Goal: Check status

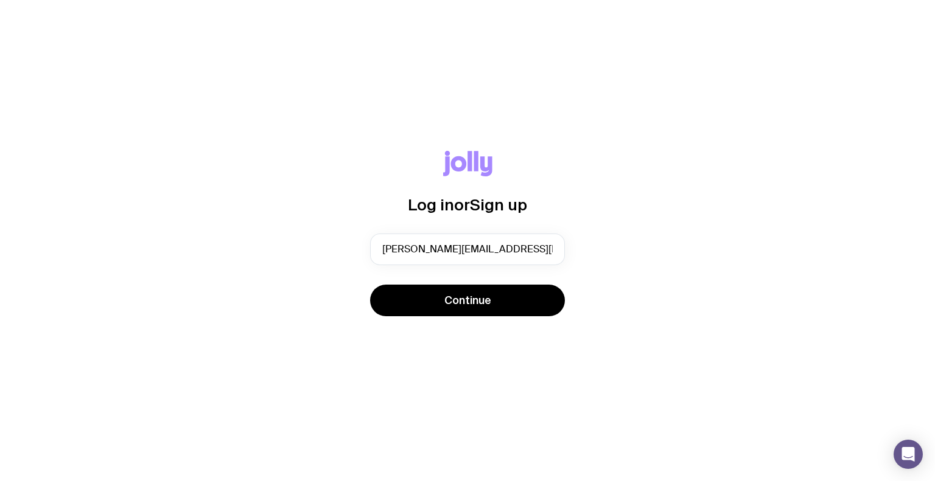
type input "[PERSON_NAME][EMAIL_ADDRESS][DOMAIN_NAME]"
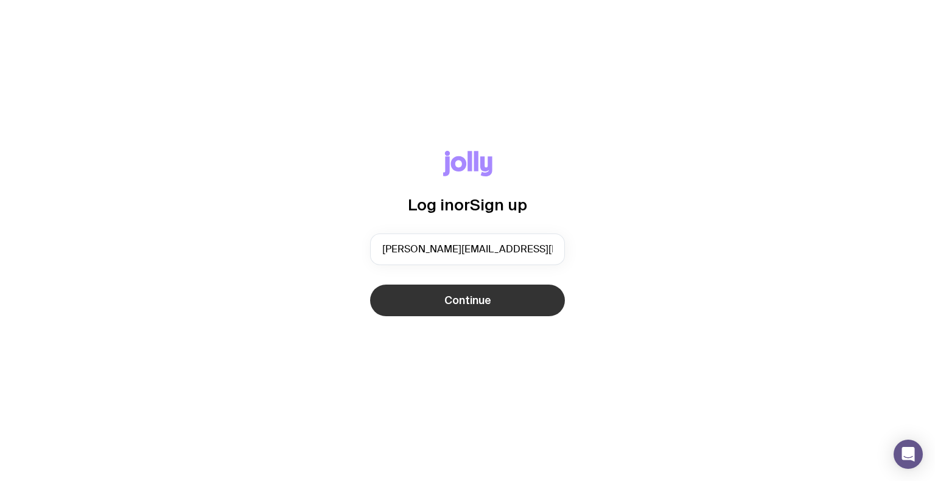
click at [462, 295] on span "Continue" at bounding box center [467, 300] width 47 height 15
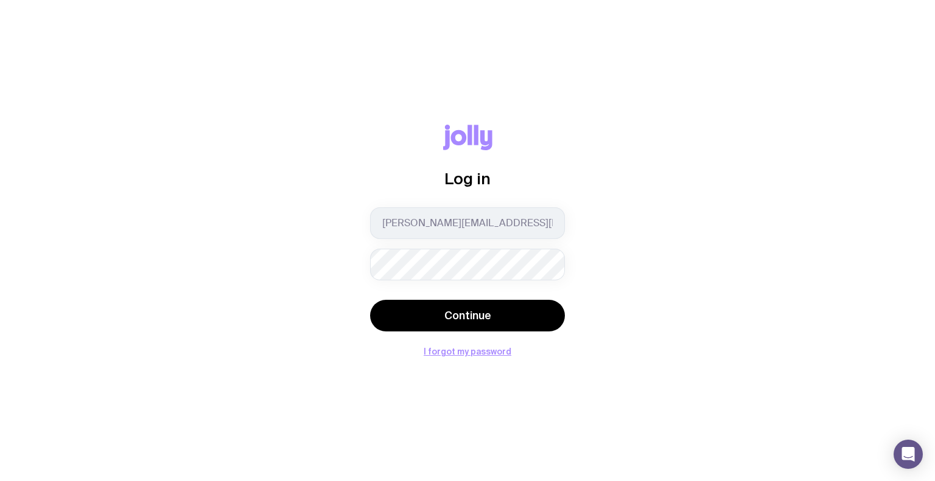
click at [370, 300] on button "Continue" at bounding box center [467, 316] width 195 height 32
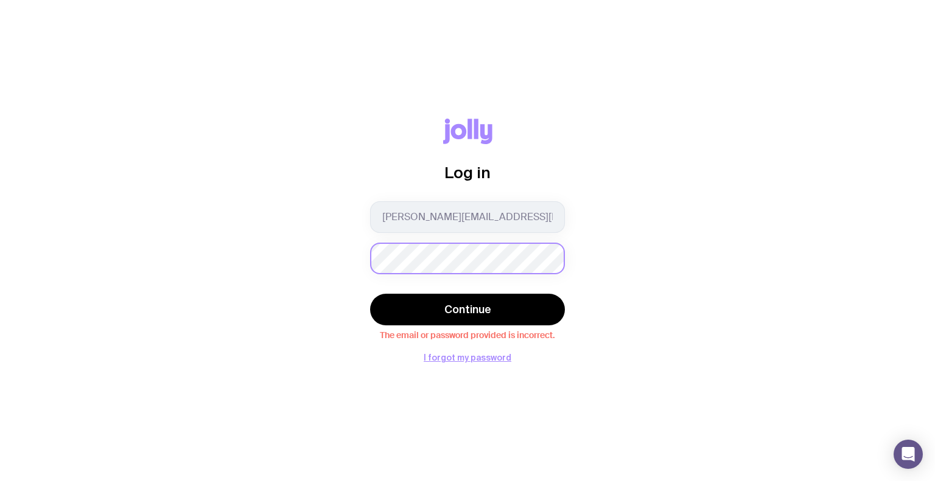
click at [262, 266] on div "Log in [PERSON_NAME][EMAIL_ADDRESS][DOMAIN_NAME] Continue The email or password…" at bounding box center [467, 241] width 876 height 244
click at [256, 323] on div "Log in [PERSON_NAME][EMAIL_ADDRESS][DOMAIN_NAME] Continue The email or password…" at bounding box center [467, 241] width 876 height 244
click at [474, 356] on button "I forgot my password" at bounding box center [468, 358] width 88 height 10
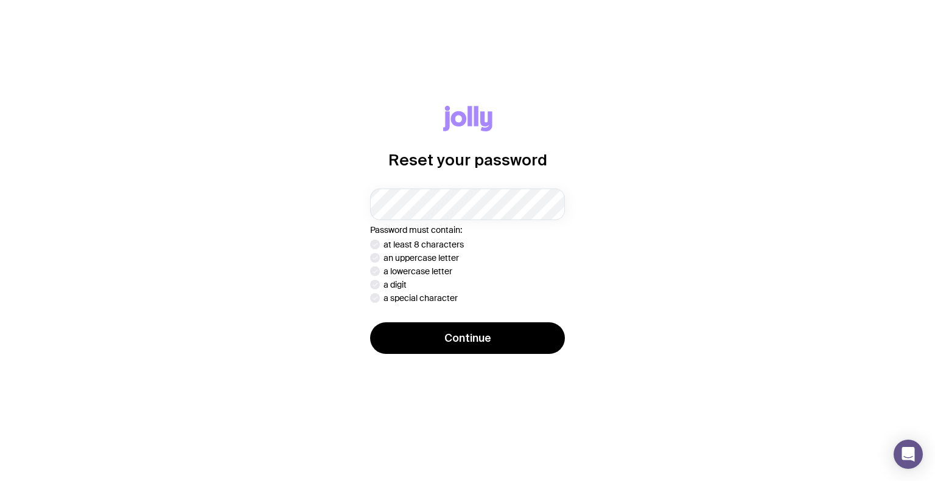
click at [423, 222] on div "Password must contain: at least 8 characters an uppercase letter a lowercase le…" at bounding box center [467, 246] width 195 height 114
click at [370, 323] on button "Continue" at bounding box center [467, 339] width 195 height 32
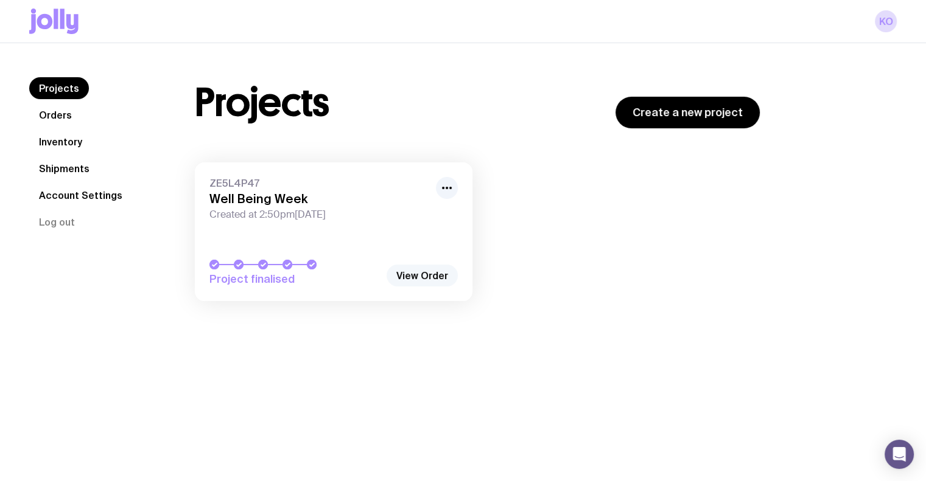
click at [431, 271] on link "View Order" at bounding box center [421, 276] width 71 height 22
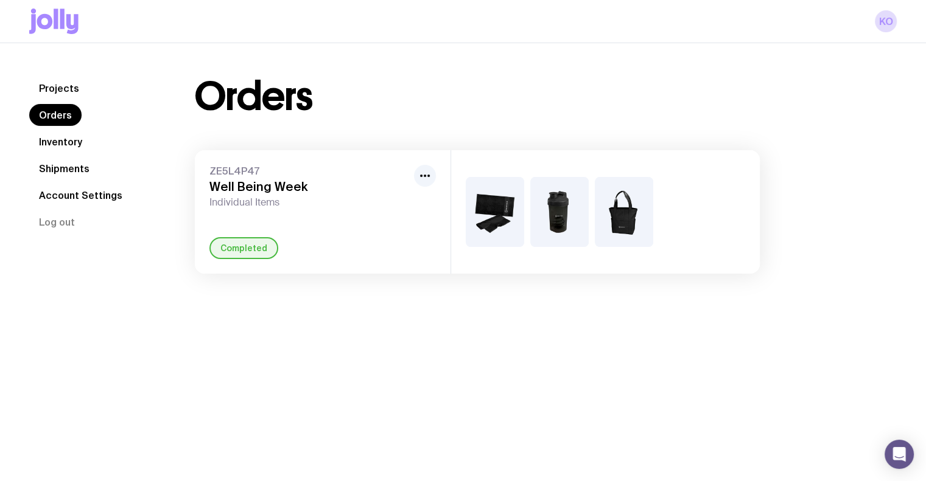
click at [500, 211] on img at bounding box center [495, 212] width 58 height 70
click at [424, 171] on icon "button" at bounding box center [424, 176] width 15 height 15
click at [55, 138] on link "Inventory" at bounding box center [60, 142] width 63 height 22
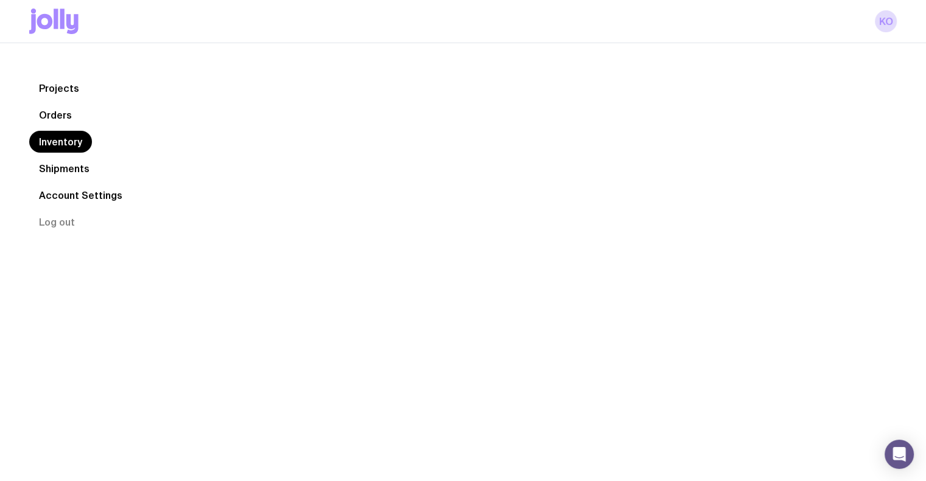
click at [59, 167] on link "Shipments" at bounding box center [64, 169] width 70 height 22
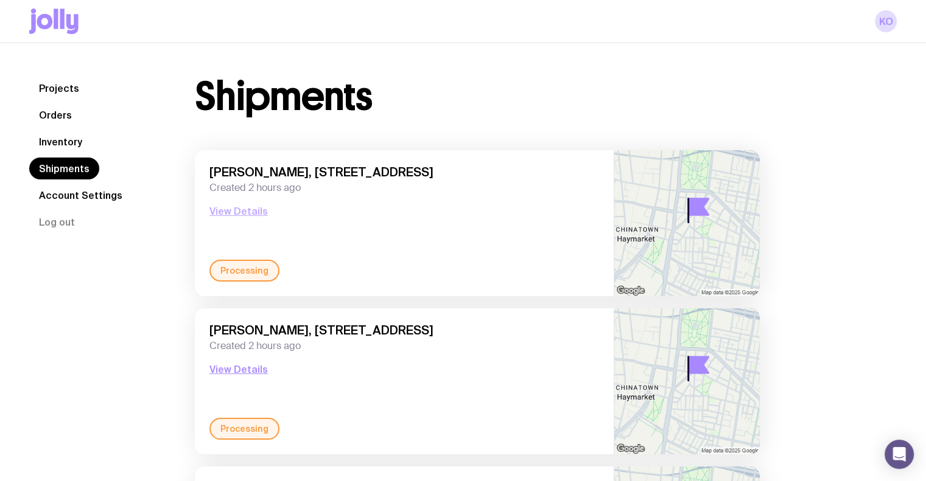
click at [229, 204] on button "View Details" at bounding box center [238, 211] width 58 height 15
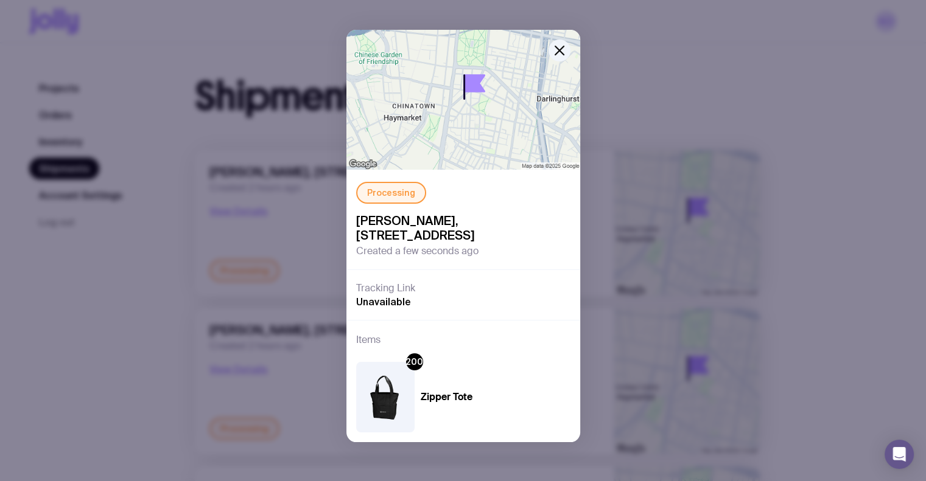
scroll to position [23, 0]
click at [557, 43] on icon "button" at bounding box center [559, 50] width 15 height 15
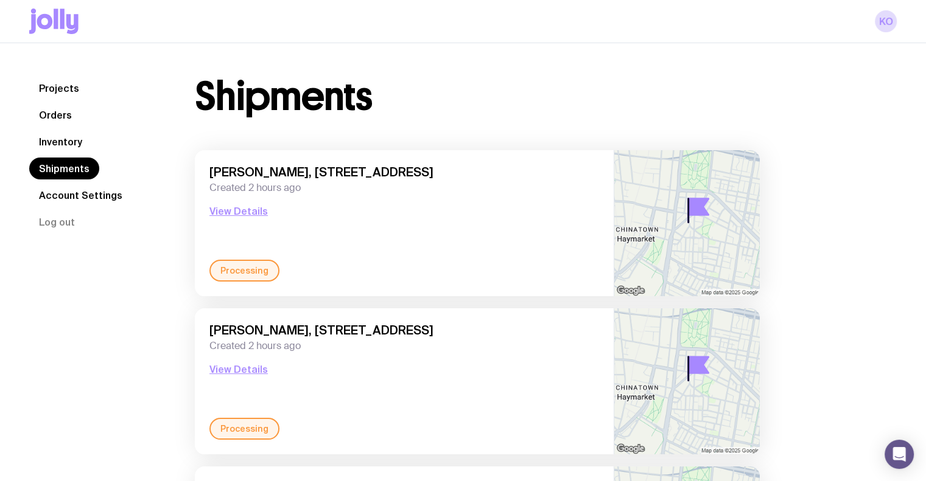
click at [214, 378] on div "Kate O'Connell, Level 2 / 66 Wentworth Avenue, Surry Hills 2010 NSW, Australia …" at bounding box center [403, 370] width 389 height 95
click at [217, 369] on button "View Details" at bounding box center [238, 369] width 58 height 15
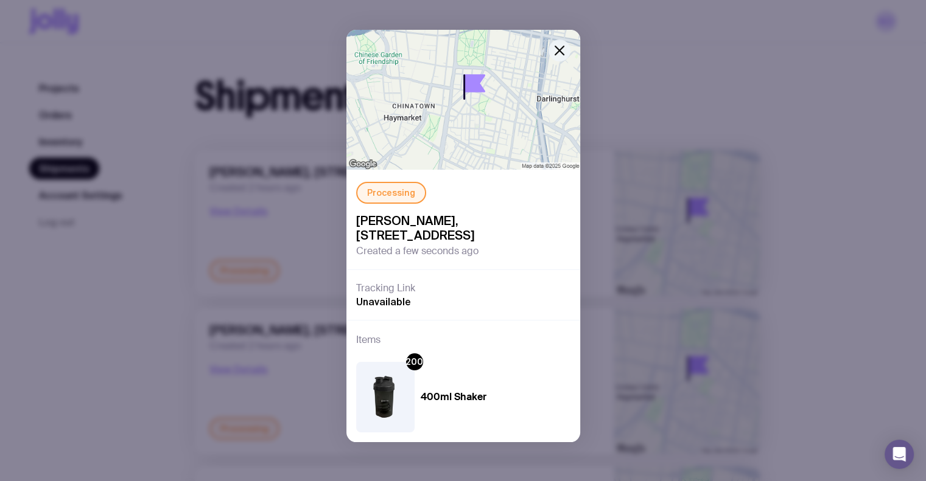
click at [552, 43] on icon "button" at bounding box center [559, 50] width 15 height 15
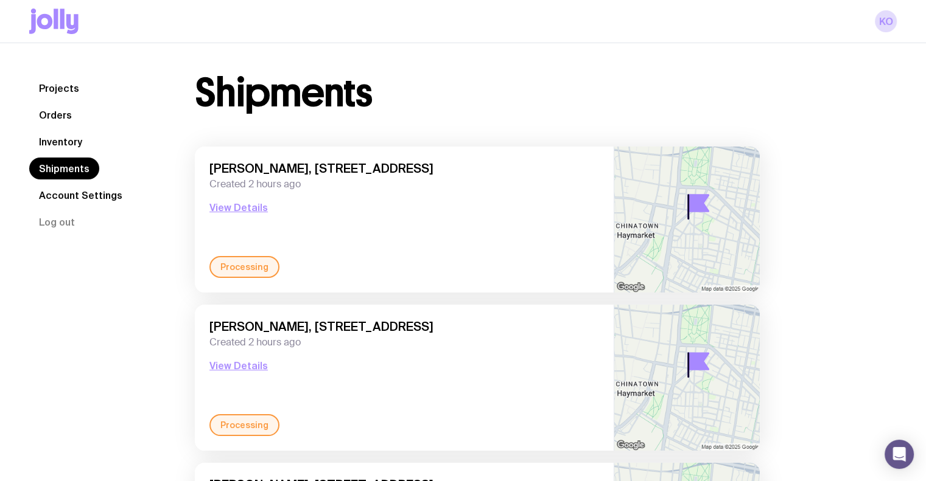
scroll to position [178, 0]
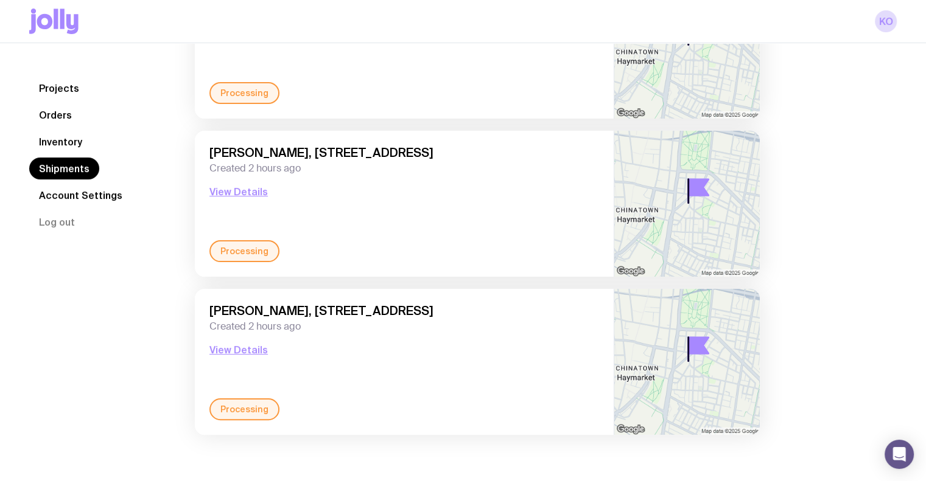
click at [242, 357] on div "Kate O'Connell, Level 2 / 66 Wentworth Avenue, Surry Hills 2010 NSW, Australia …" at bounding box center [403, 351] width 389 height 95
click at [256, 352] on button "View Details" at bounding box center [238, 350] width 58 height 15
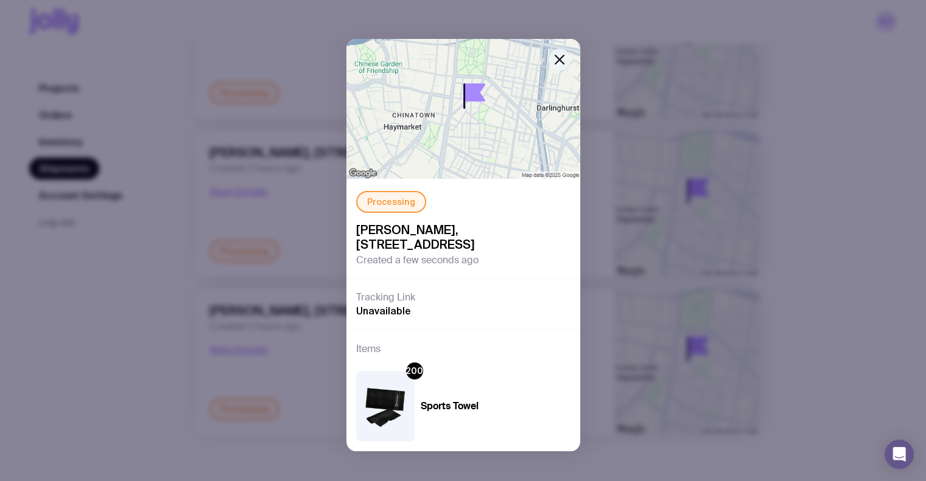
click at [553, 54] on icon "button" at bounding box center [559, 59] width 15 height 15
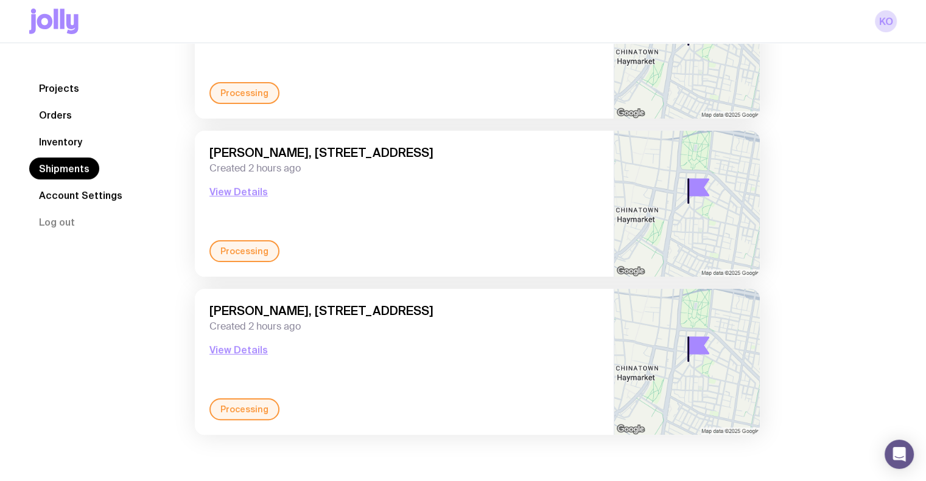
click at [172, 255] on div "Shipments Kate O'Connell, Level 2 / 66 Wentworth Avenue, Surry Hills 2010 NSW, …" at bounding box center [477, 174] width 623 height 548
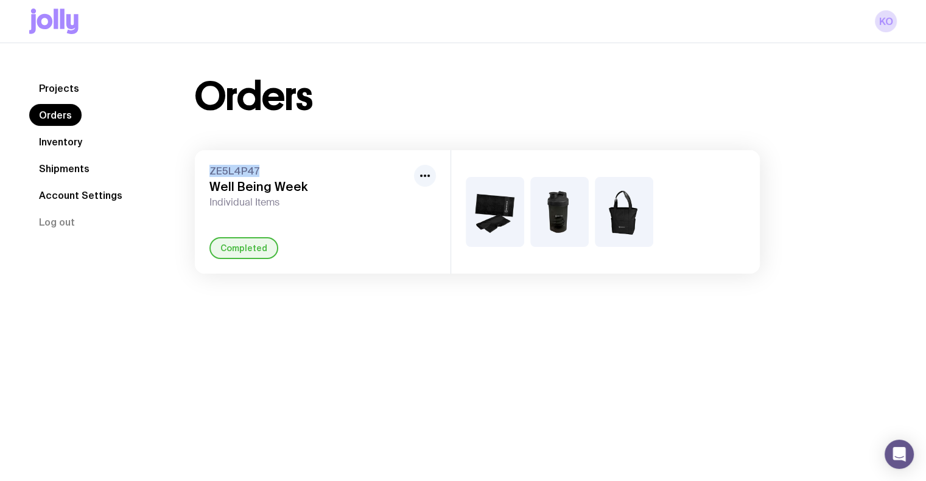
drag, startPoint x: 209, startPoint y: 169, endPoint x: 263, endPoint y: 174, distance: 54.4
click at [263, 174] on div "ZE5L4P47 Well Being Week Individual Items Completed" at bounding box center [323, 212] width 256 height 124
copy span "ZE5L4P47"
